Goal: Task Accomplishment & Management: Manage account settings

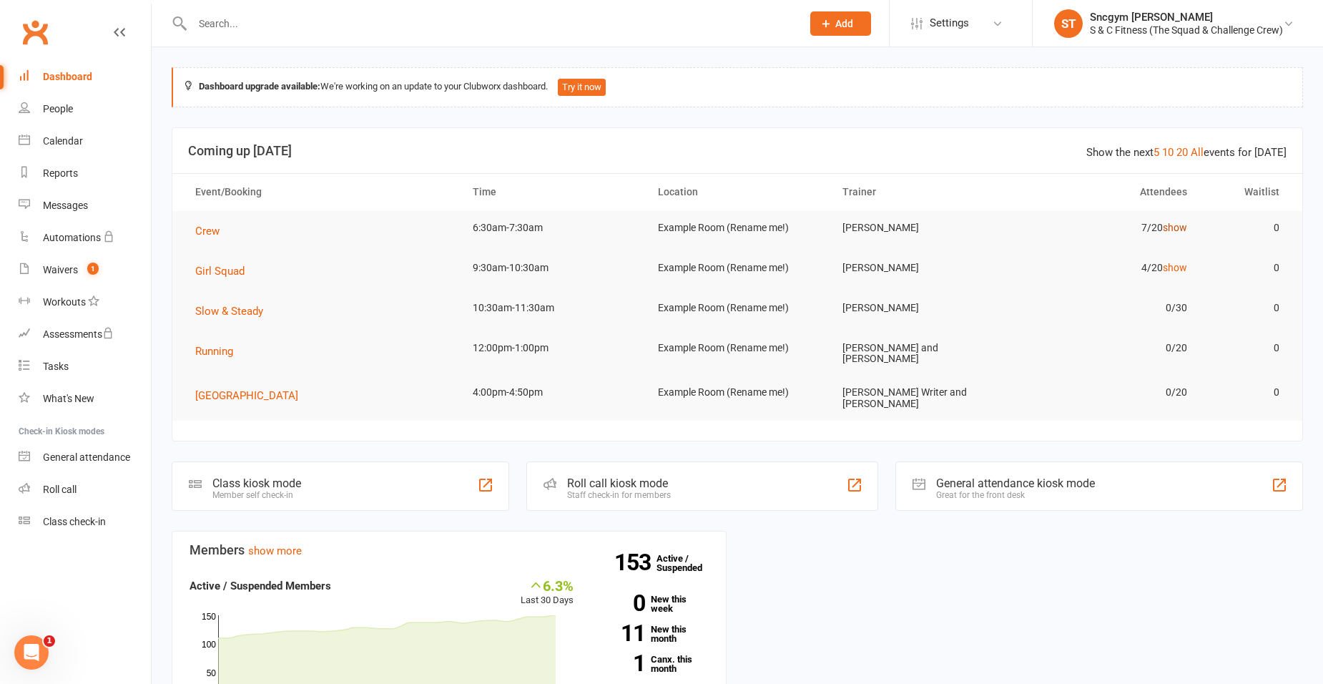
click at [1178, 228] on link "show" at bounding box center [1175, 227] width 24 height 11
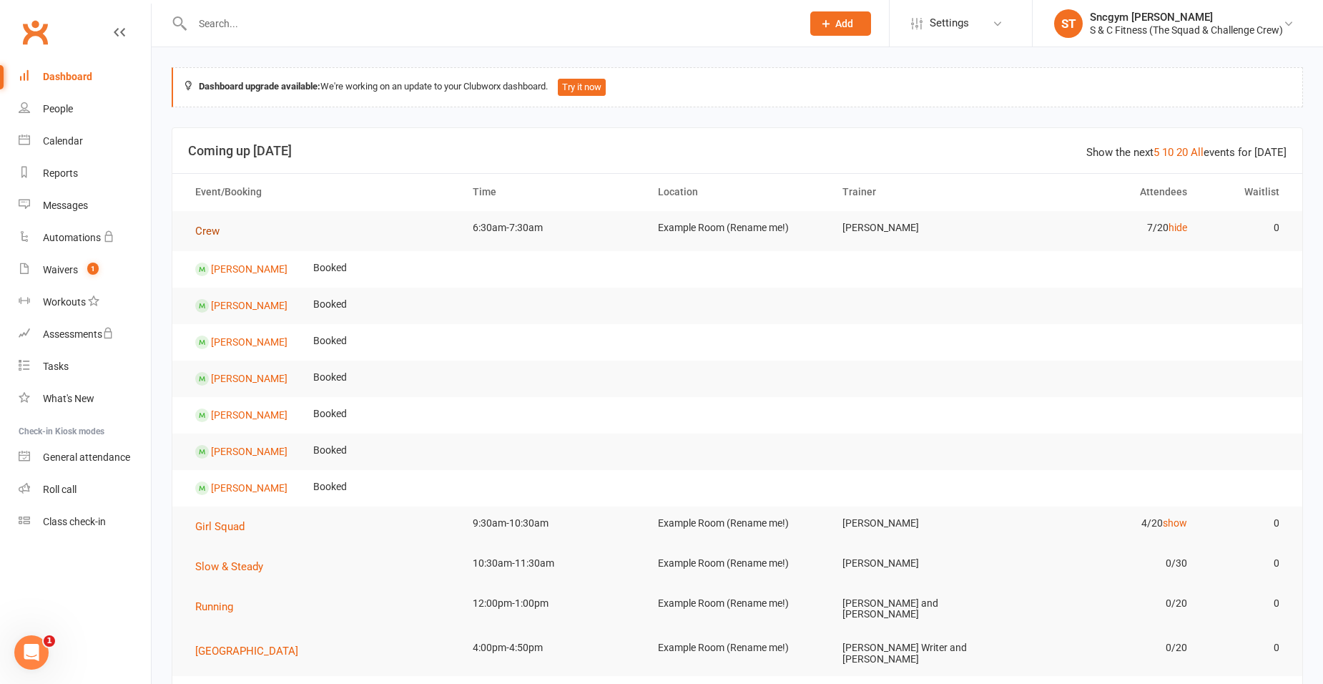
click at [217, 231] on span "Crew" at bounding box center [207, 231] width 24 height 13
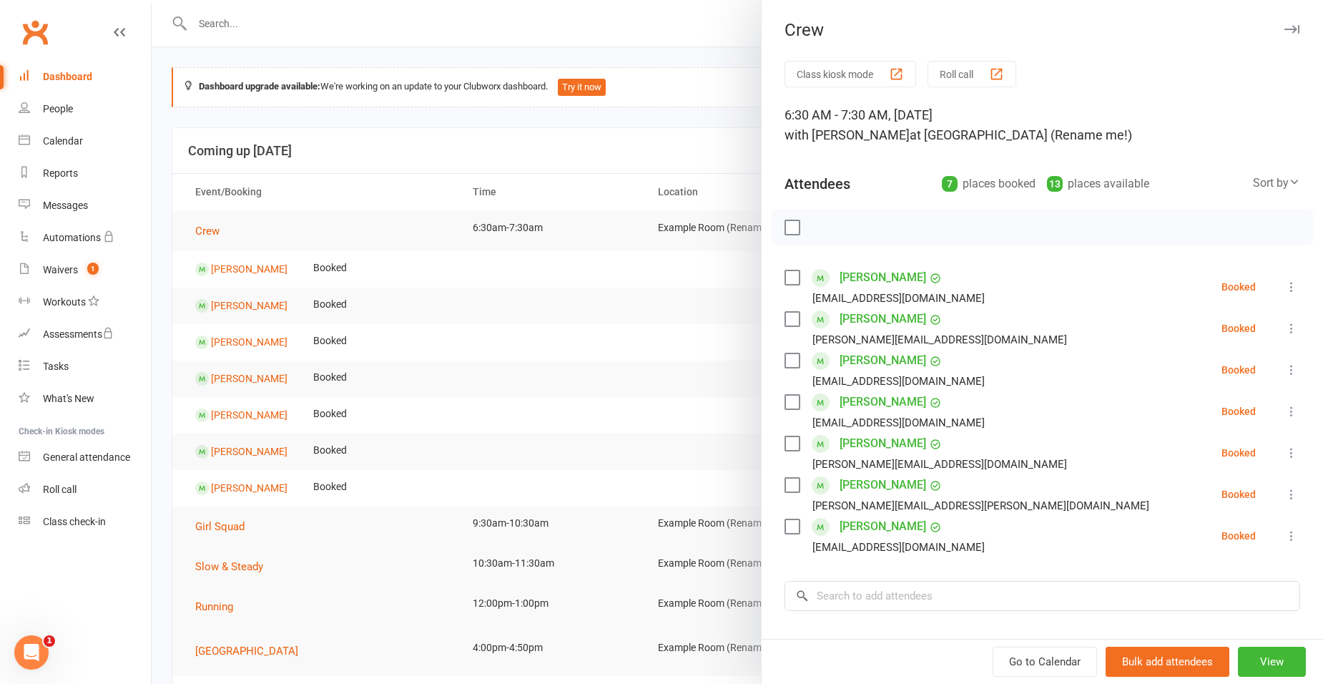
click at [788, 280] on label at bounding box center [792, 277] width 14 height 14
click at [785, 315] on label at bounding box center [792, 319] width 14 height 14
click at [790, 407] on label at bounding box center [792, 402] width 14 height 14
click at [786, 484] on label at bounding box center [792, 485] width 14 height 14
click at [793, 443] on label at bounding box center [792, 443] width 14 height 14
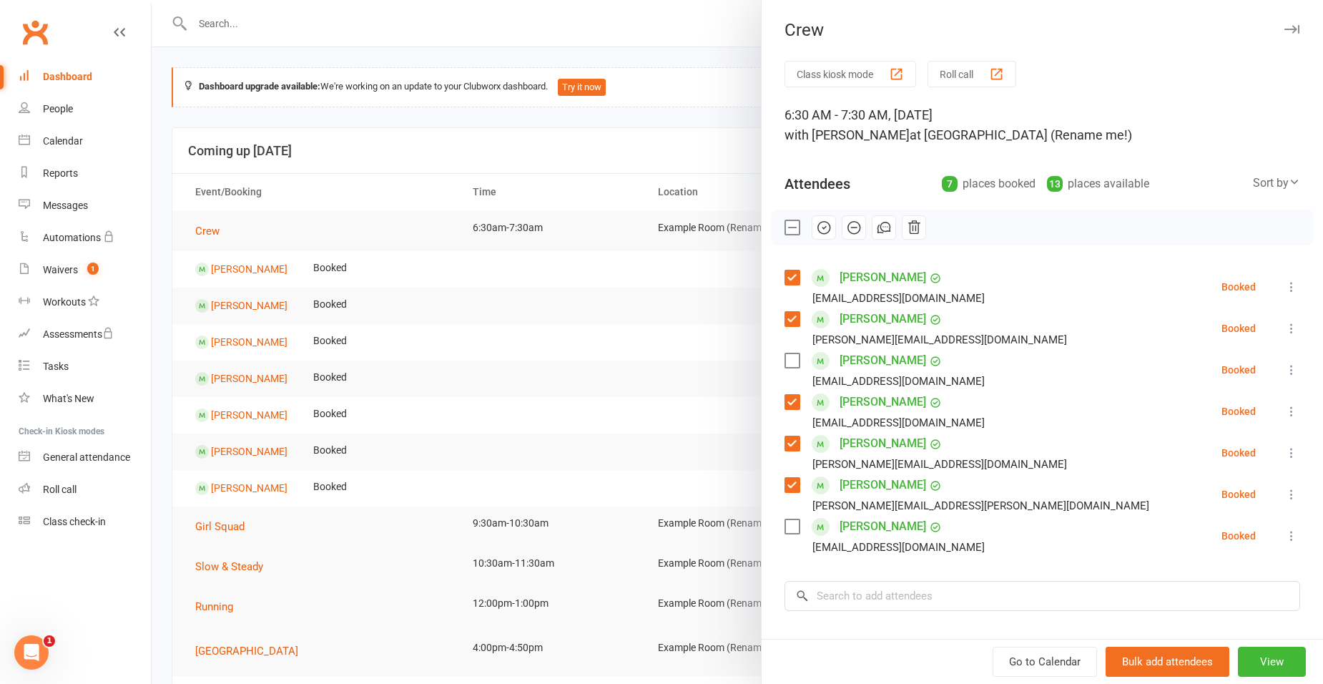
click at [786, 526] on label at bounding box center [792, 526] width 14 height 14
click at [822, 231] on icon "button" at bounding box center [824, 228] width 16 height 16
